Goal: Information Seeking & Learning: Learn about a topic

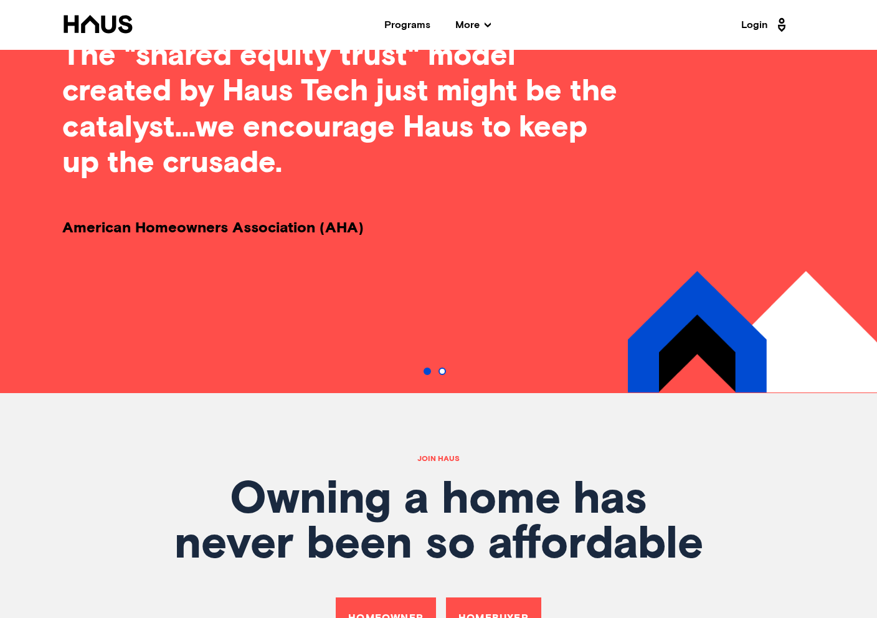
scroll to position [4150, 0]
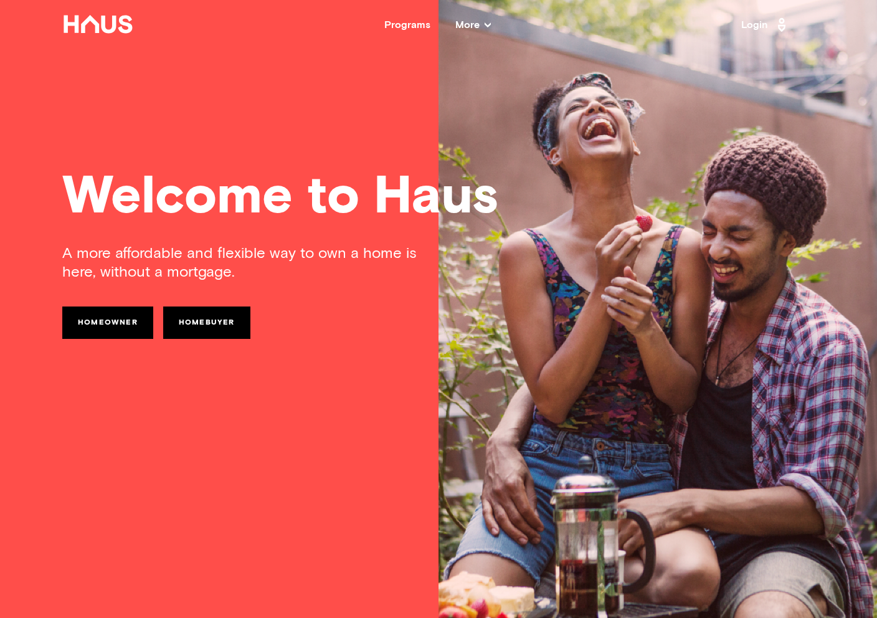
click at [462, 24] on span "More" at bounding box center [472, 25] width 35 height 10
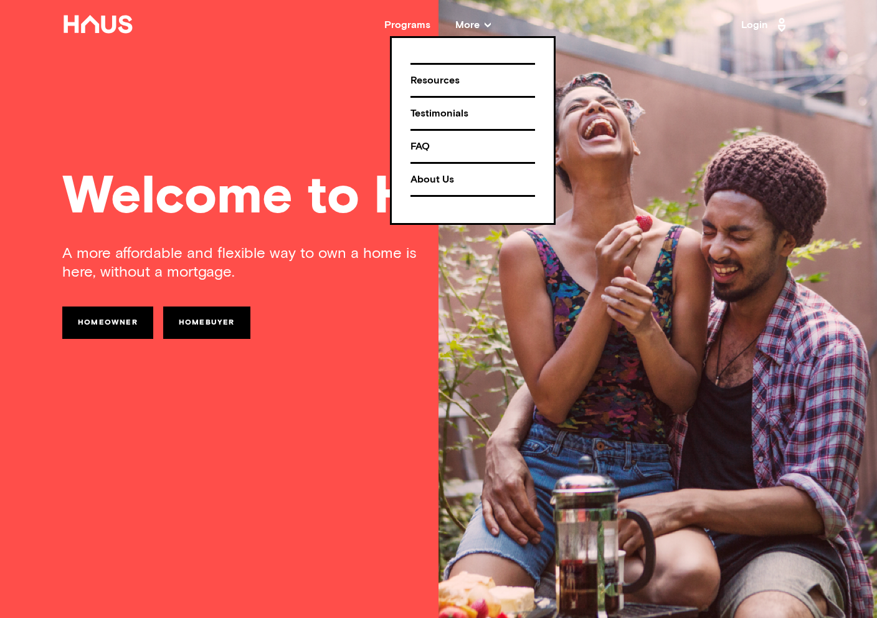
click at [423, 24] on div "Programs" at bounding box center [407, 25] width 46 height 10
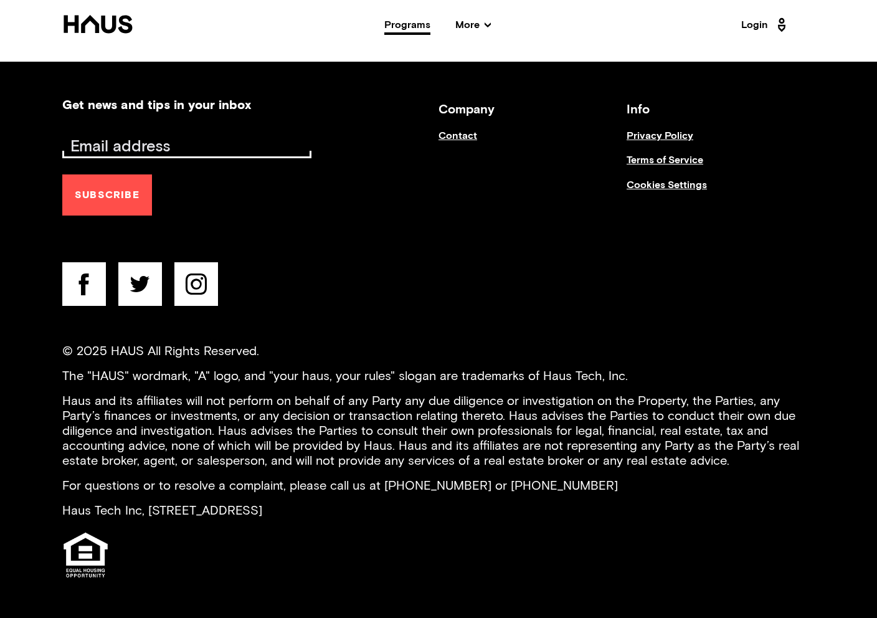
scroll to position [2286, 0]
